Goal: Find specific page/section: Find specific page/section

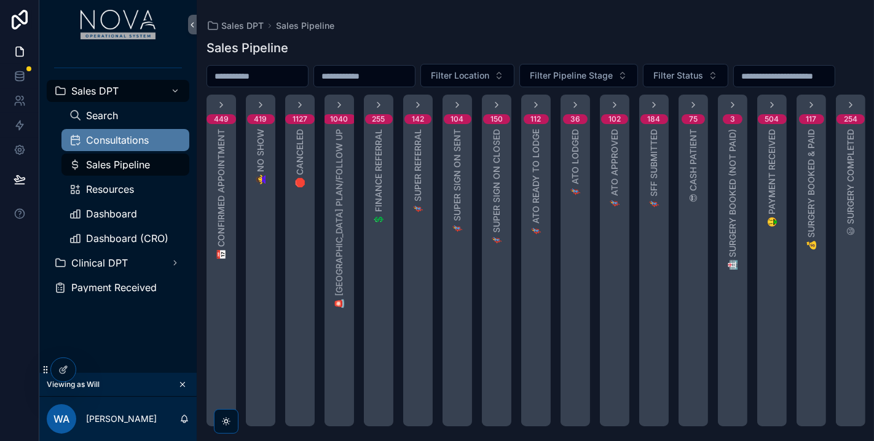
click at [130, 136] on span "Consultations" at bounding box center [117, 140] width 63 height 10
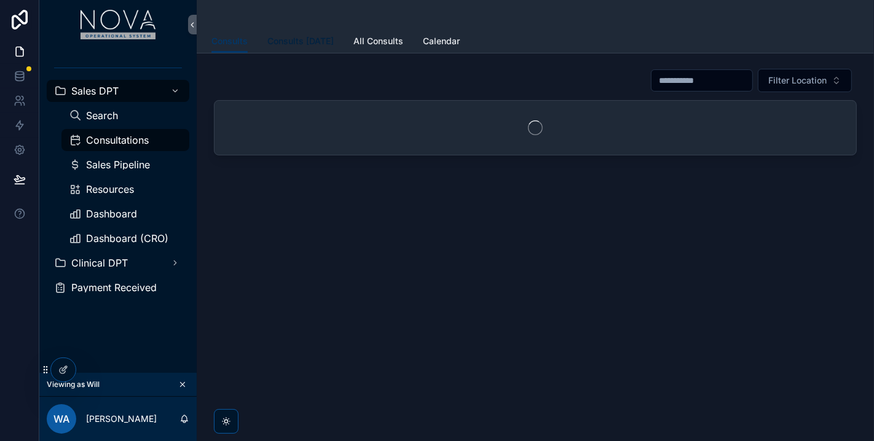
click at [321, 41] on span "Consults [DATE]" at bounding box center [300, 41] width 66 height 12
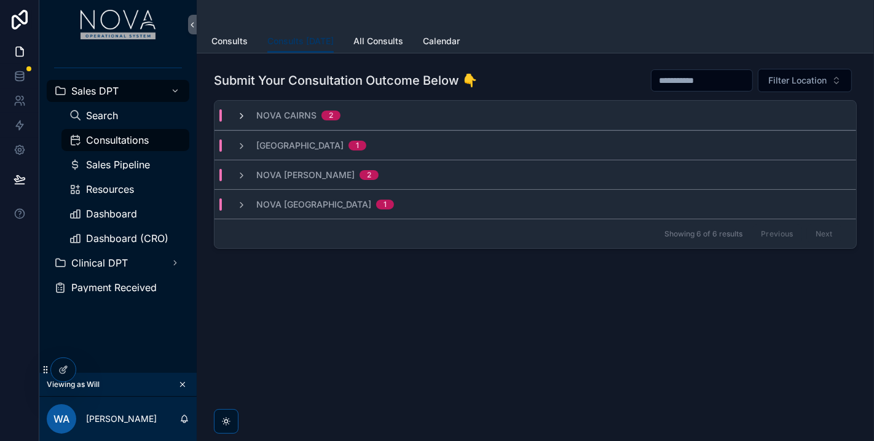
click at [241, 117] on icon "scrollable content" at bounding box center [242, 116] width 10 height 10
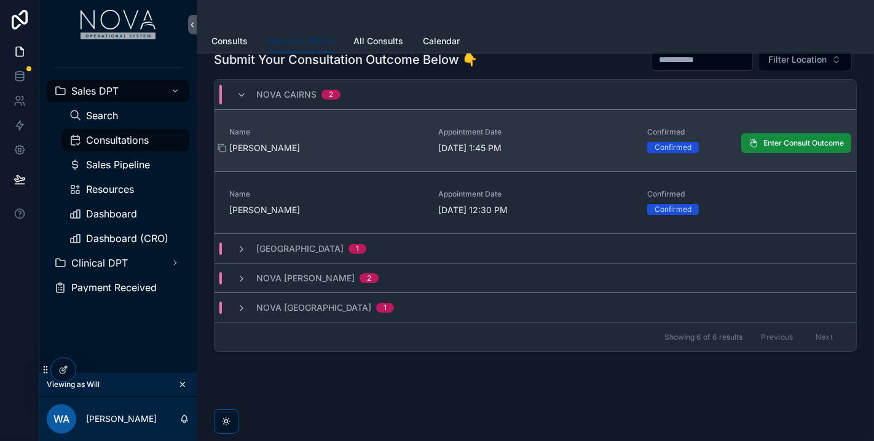
scroll to position [33, 0]
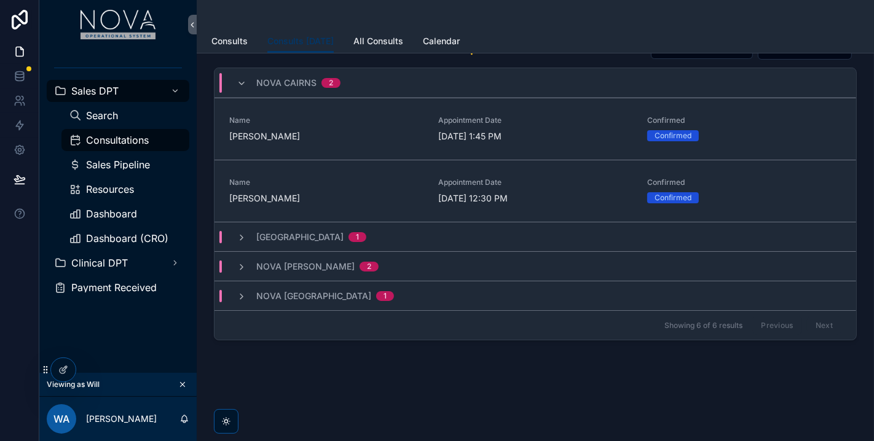
click at [244, 243] on div "[GEOGRAPHIC_DATA] 1" at bounding box center [534, 236] width 641 height 29
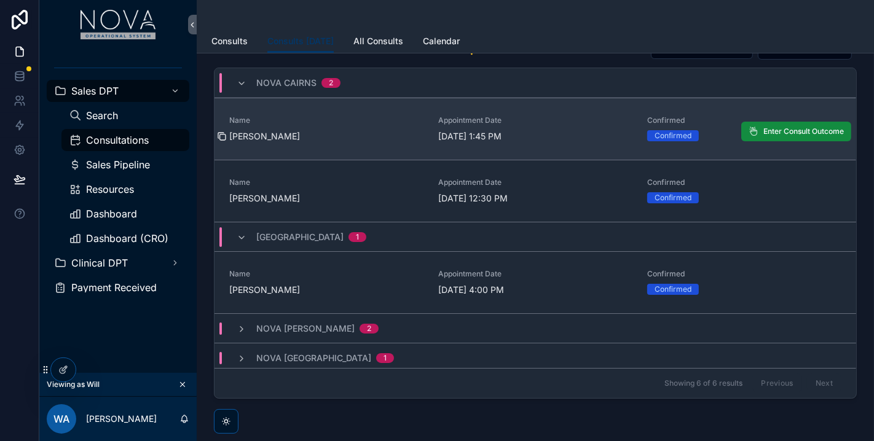
click at [220, 136] on icon "scrollable content" at bounding box center [223, 138] width 6 height 6
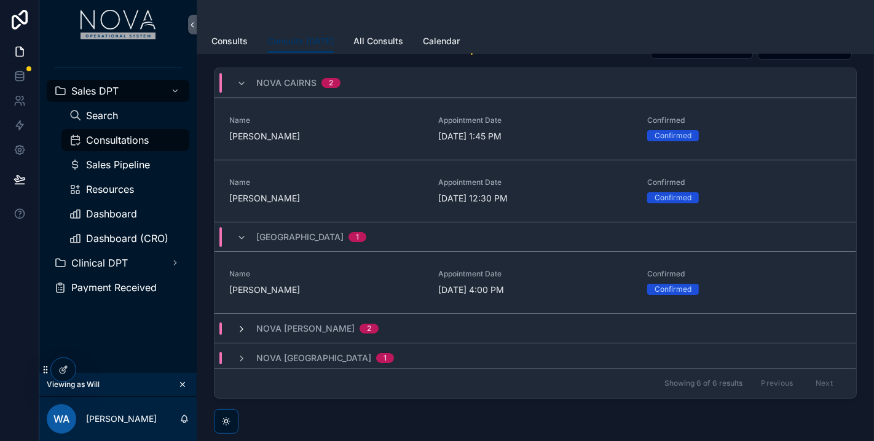
click at [242, 328] on icon "scrollable content" at bounding box center [242, 329] width 10 height 10
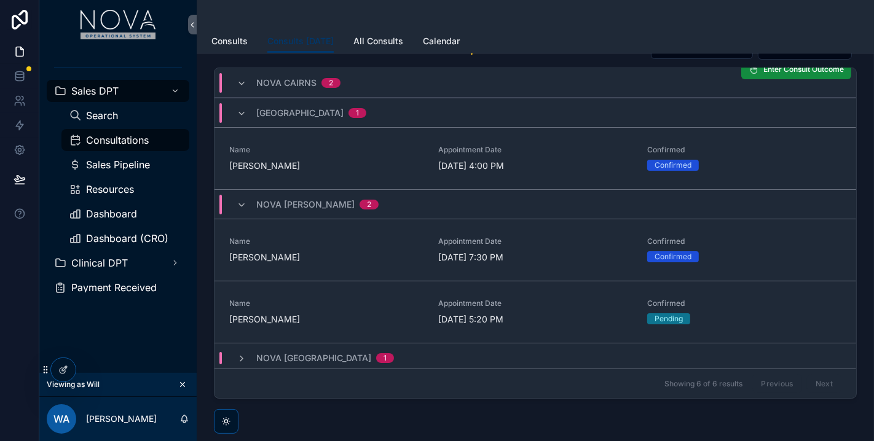
scroll to position [126, 0]
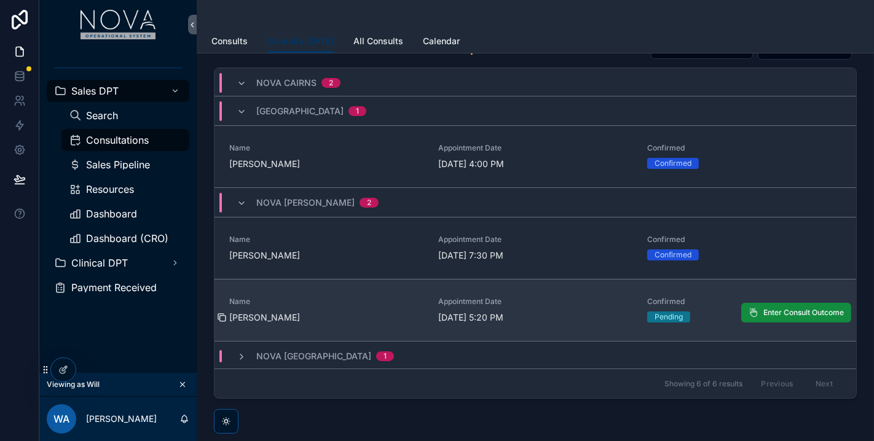
click at [220, 316] on icon "scrollable content" at bounding box center [222, 318] width 10 height 10
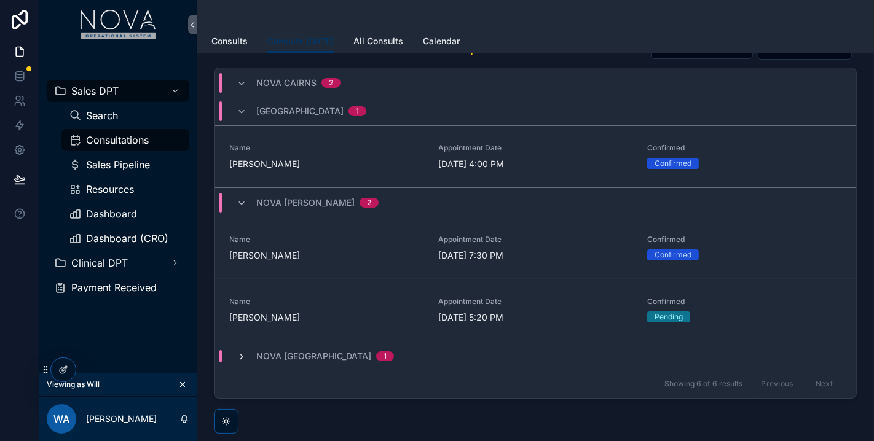
click at [242, 353] on icon "scrollable content" at bounding box center [242, 357] width 10 height 10
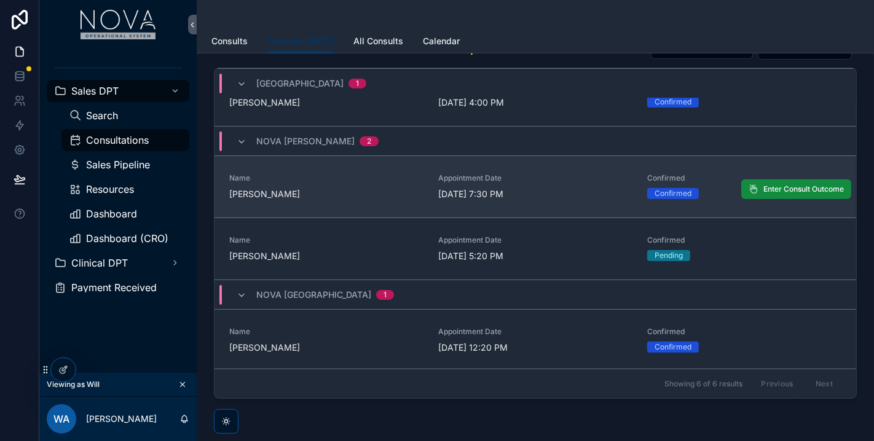
scroll to position [187, 0]
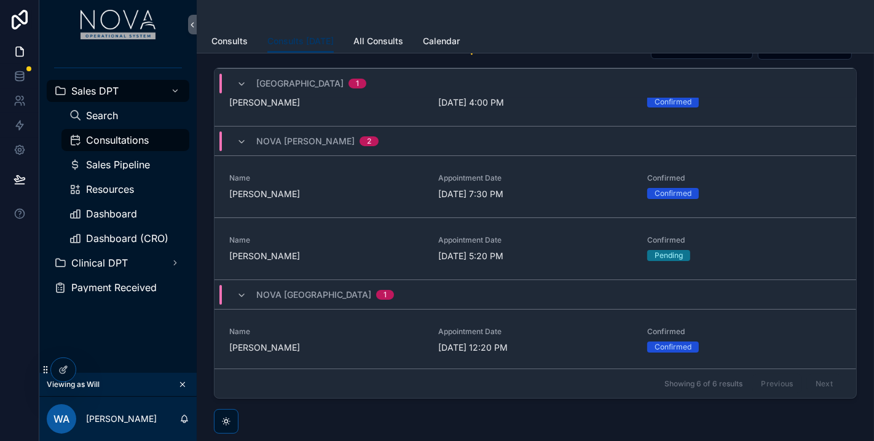
click at [251, 292] on div "Nova Melbourne 1" at bounding box center [315, 295] width 157 height 20
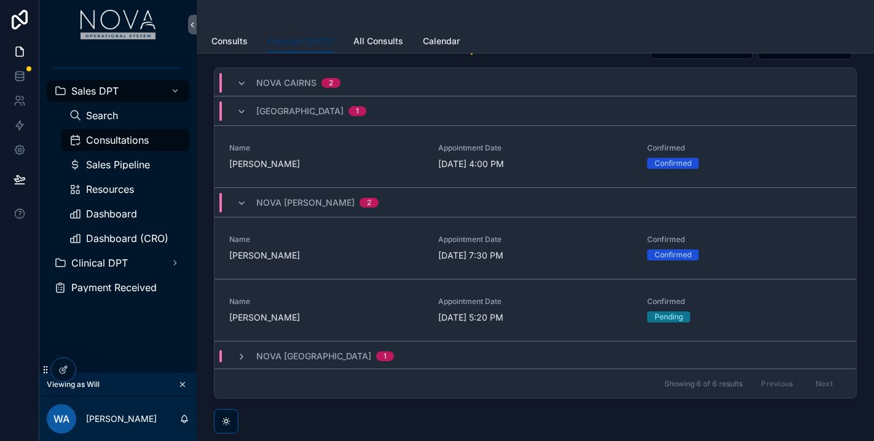
click at [243, 206] on div "Nova [PERSON_NAME] 2" at bounding box center [308, 203] width 142 height 20
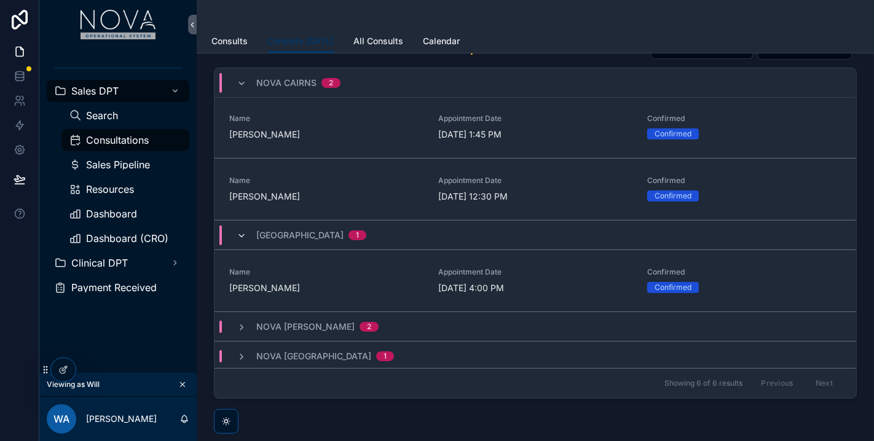
click at [238, 237] on icon "scrollable content" at bounding box center [242, 236] width 10 height 10
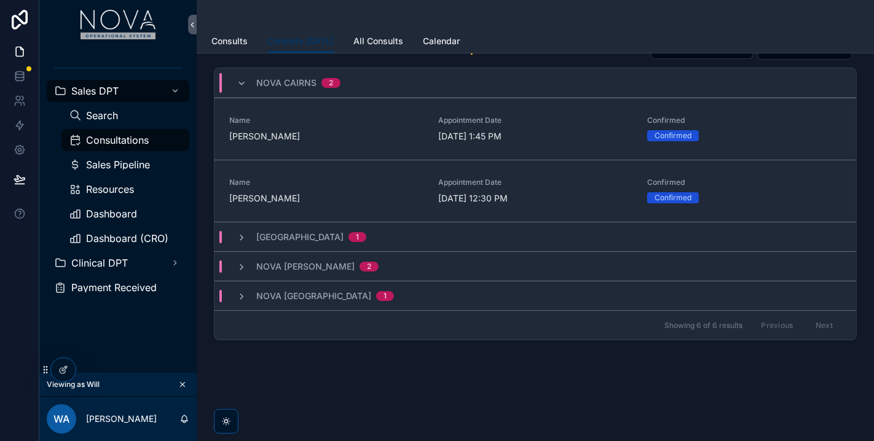
click at [238, 87] on div "Nova Cairns 2" at bounding box center [289, 83] width 104 height 20
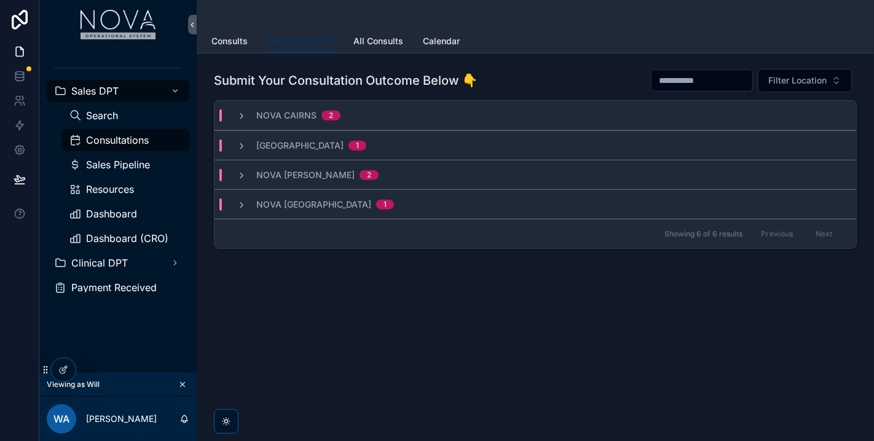
click at [356, 318] on div "Submit Your Consultation Outcome Below 👇 Filter Location [GEOGRAPHIC_DATA] 2 [G…" at bounding box center [535, 192] width 677 height 279
click at [772, 339] on div "Consults [DATE] Consults Consults [DATE] All Consults Calendar Submit Your Cons…" at bounding box center [535, 176] width 677 height 352
